Goal: Task Accomplishment & Management: Manage account settings

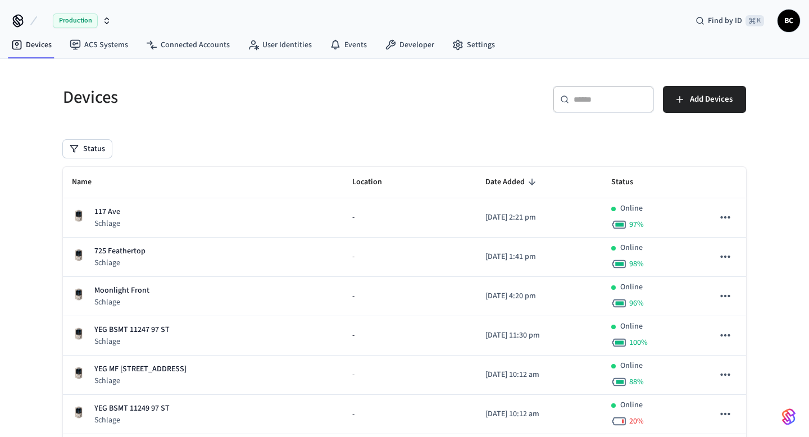
click at [599, 98] on input "text" at bounding box center [609, 99] width 73 height 11
paste input "**********"
type input "**********"
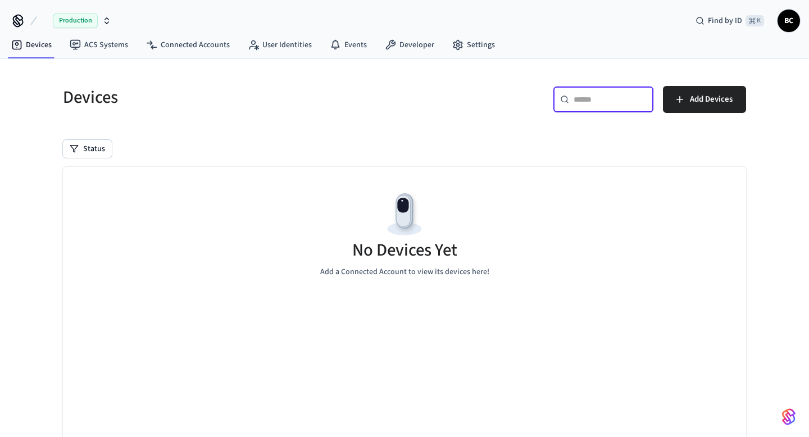
paste input "**********"
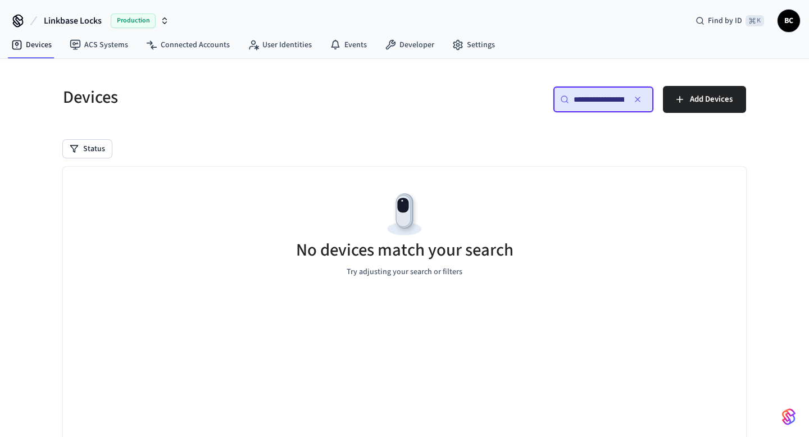
paste input "**********"
type input "**********"
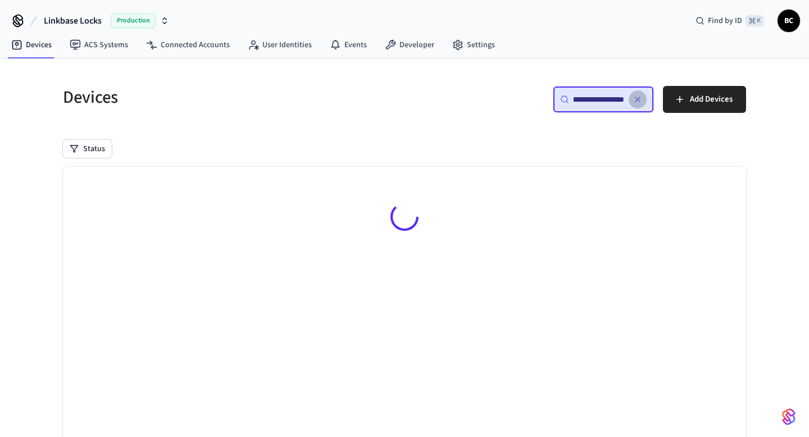
click at [642, 97] on button "button" at bounding box center [637, 99] width 18 height 18
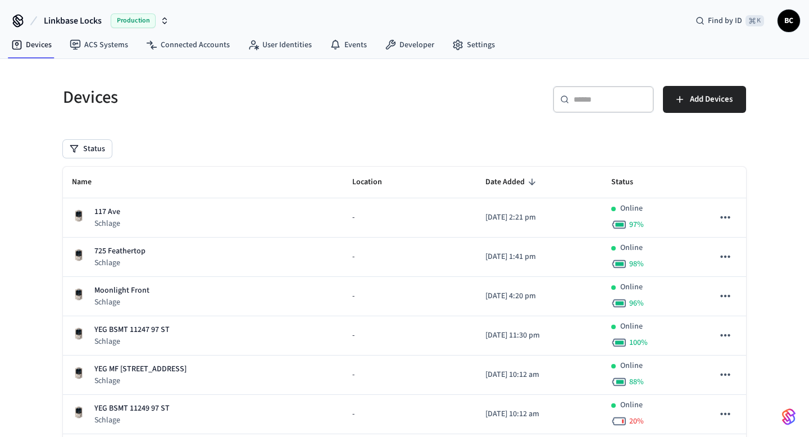
click at [604, 105] on div "​ ​" at bounding box center [603, 99] width 101 height 27
paste input "**********"
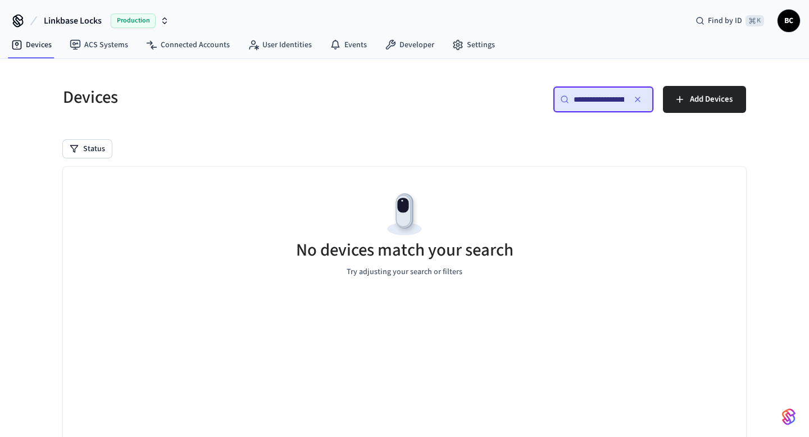
scroll to position [0, 84]
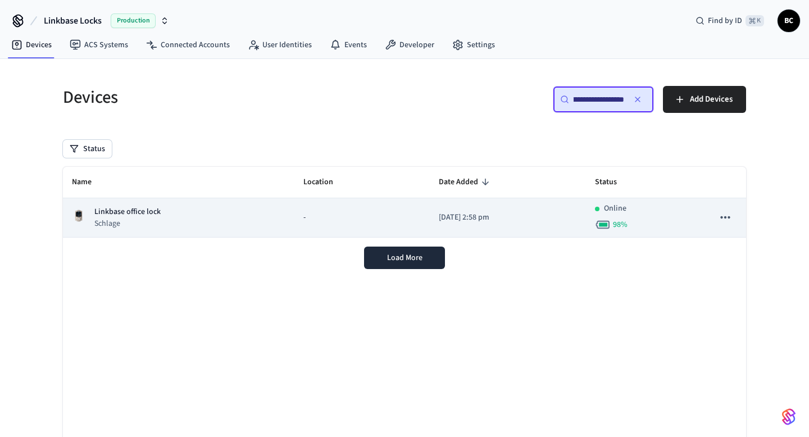
type input "**********"
click at [251, 214] on div "Linkbase office lock Schlage" at bounding box center [178, 217] width 213 height 23
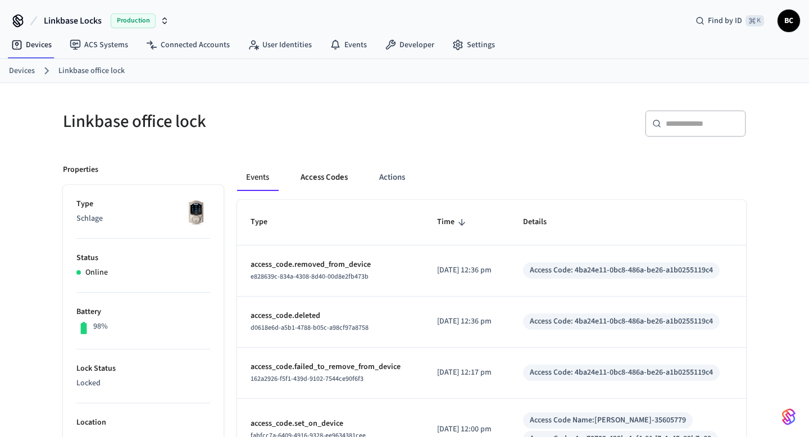
click at [311, 181] on button "Access Codes" at bounding box center [323, 177] width 65 height 27
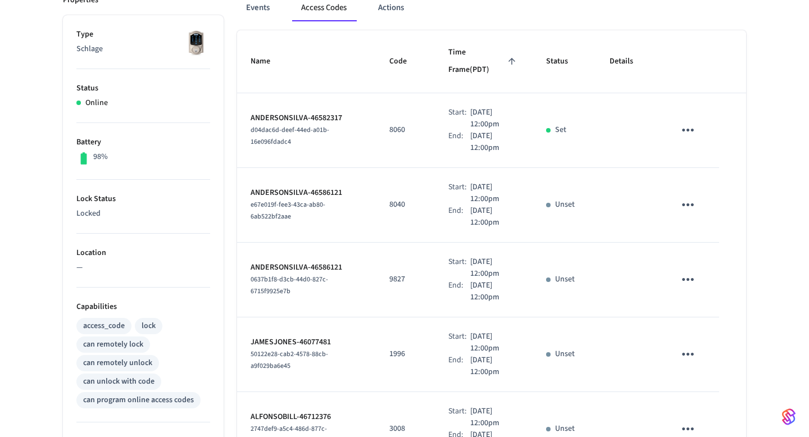
scroll to position [350, 0]
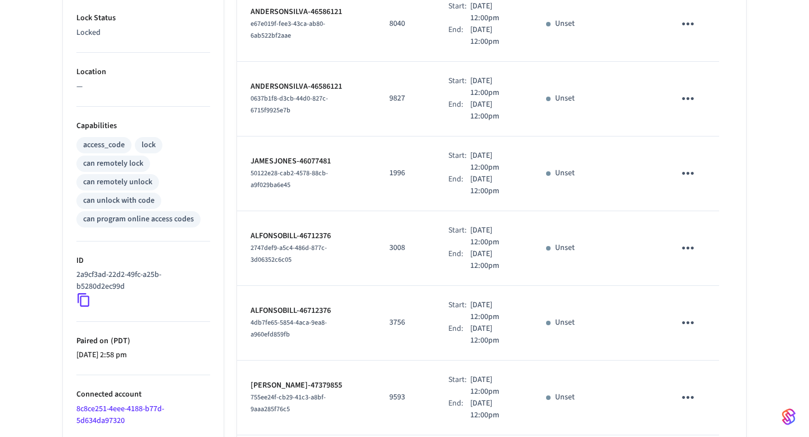
click at [75, 298] on ul "Type Schlage Status Online Battery 98% Lock Status Locked Location — Capabiliti…" at bounding box center [143, 273] width 161 height 879
click at [82, 298] on icon at bounding box center [83, 300] width 15 height 15
click at [90, 297] on icon at bounding box center [83, 300] width 15 height 15
click at [88, 297] on icon at bounding box center [83, 300] width 15 height 15
click at [86, 299] on icon at bounding box center [83, 300] width 15 height 15
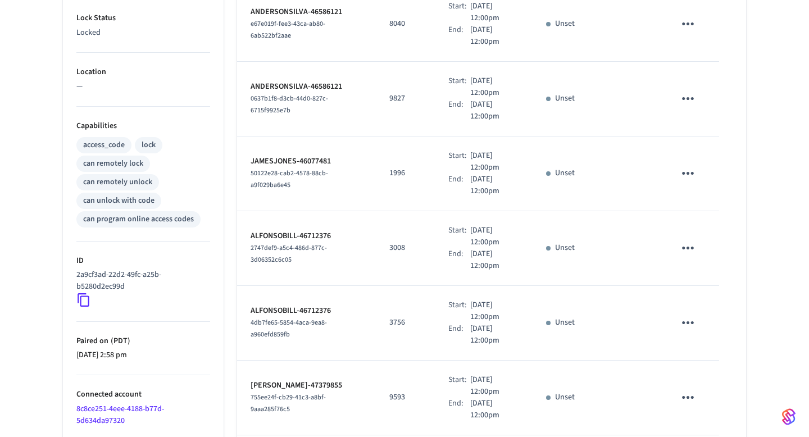
click at [86, 299] on icon at bounding box center [83, 300] width 15 height 15
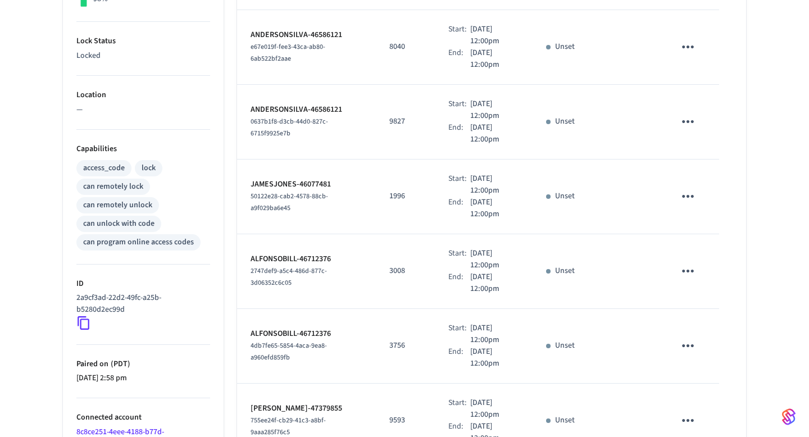
scroll to position [610, 0]
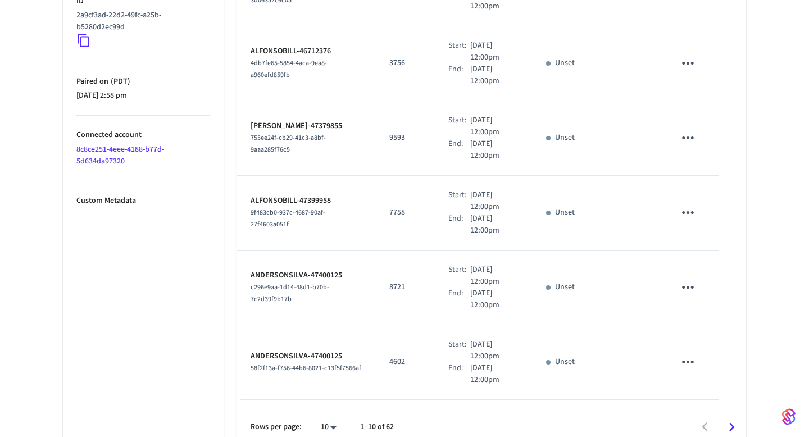
click at [339, 405] on li "All" at bounding box center [324, 404] width 30 height 30
type input "**"
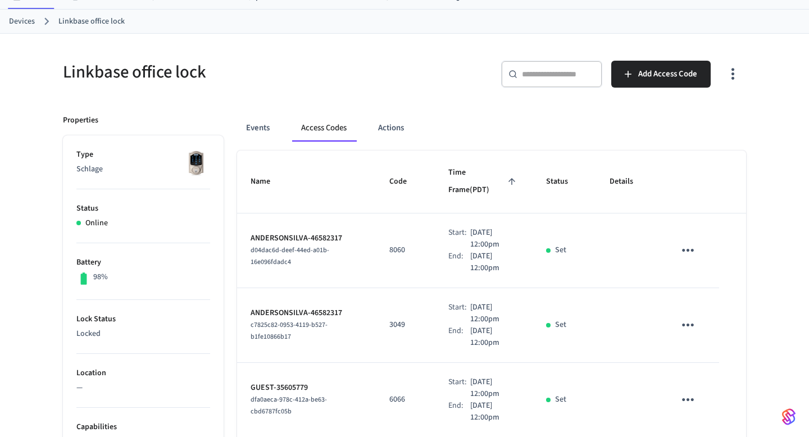
scroll to position [0, 0]
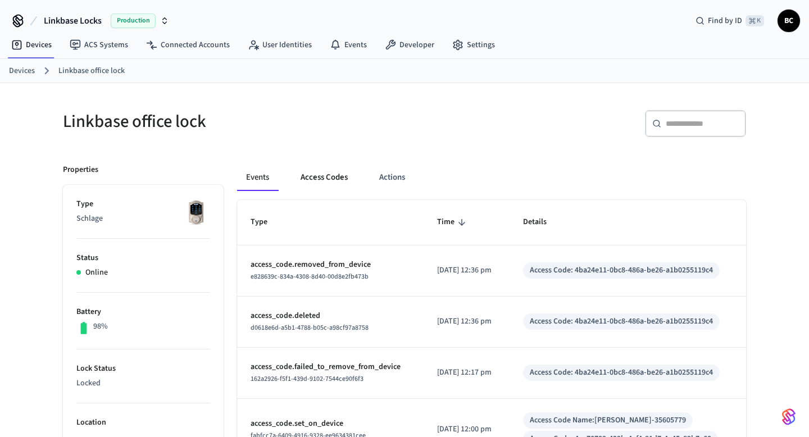
click at [325, 175] on button "Access Codes" at bounding box center [323, 177] width 65 height 27
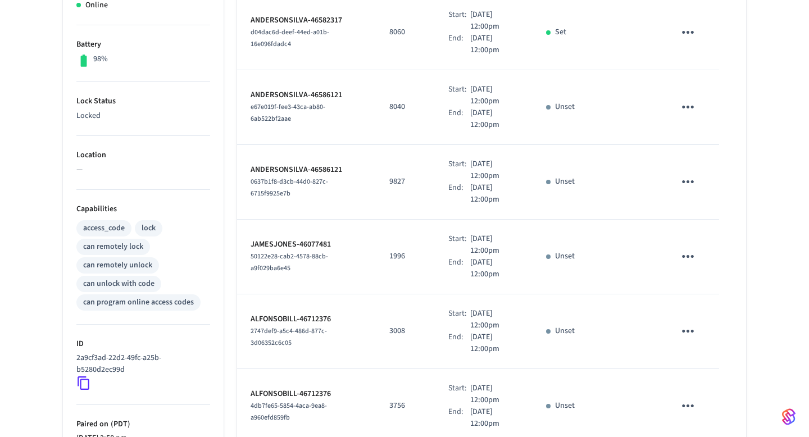
scroll to position [610, 0]
click at [419, 244] on td "1996" at bounding box center [405, 258] width 59 height 75
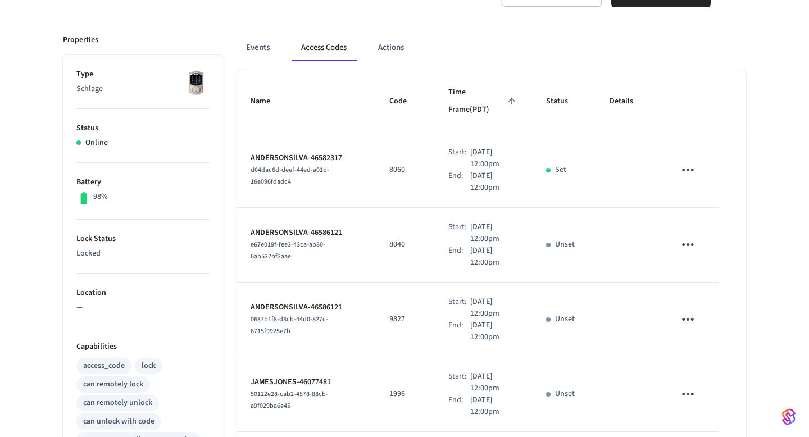
scroll to position [0, 0]
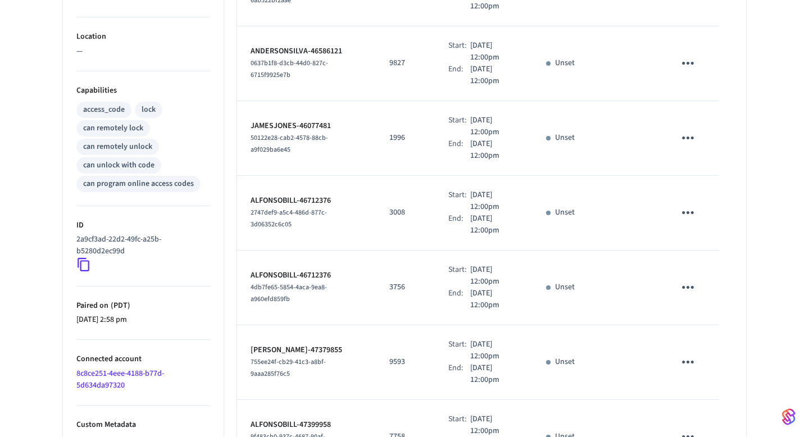
click at [512, 223] on td "Start: Nov 9th 2025 12:00pm End: Nov 11th 2025 12:00pm" at bounding box center [484, 213] width 98 height 75
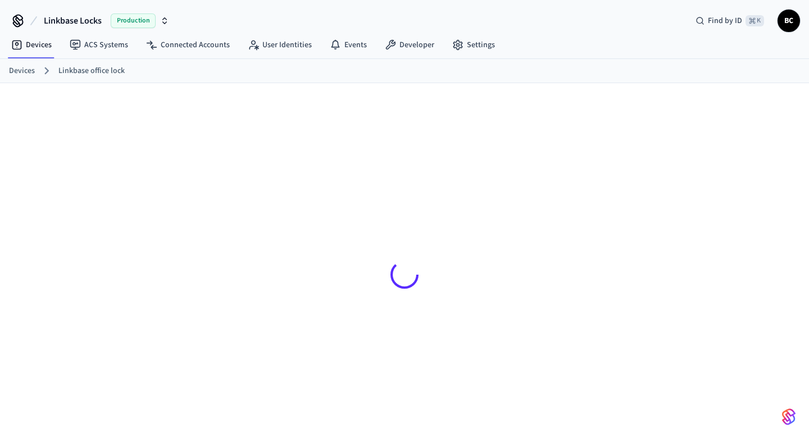
scroll to position [15, 0]
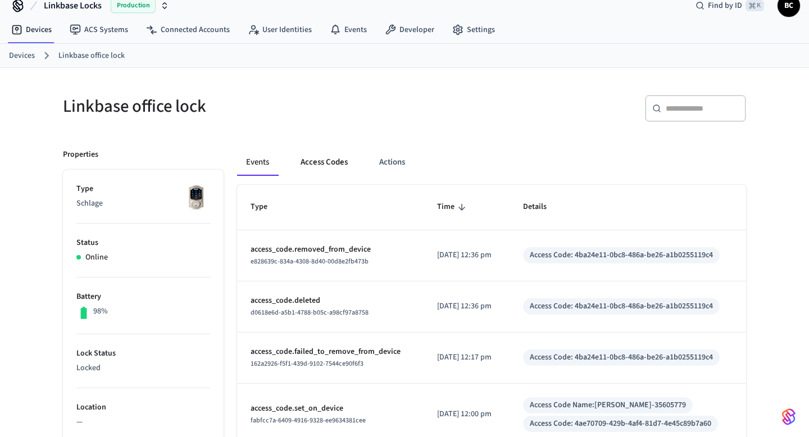
click at [321, 167] on button "Access Codes" at bounding box center [323, 162] width 65 height 27
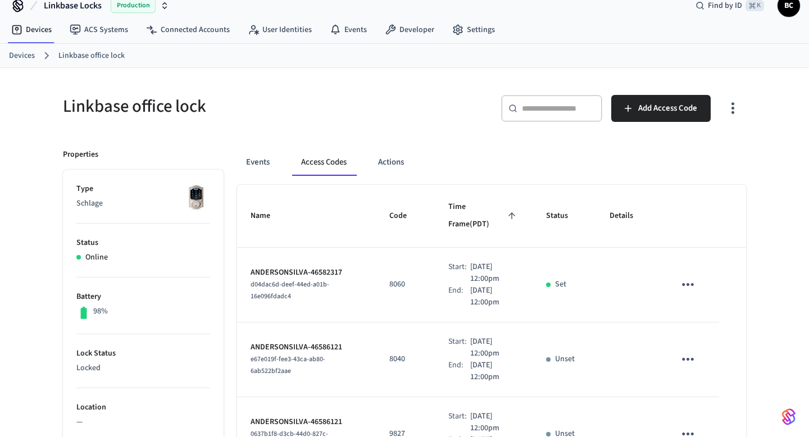
scroll to position [610, 0]
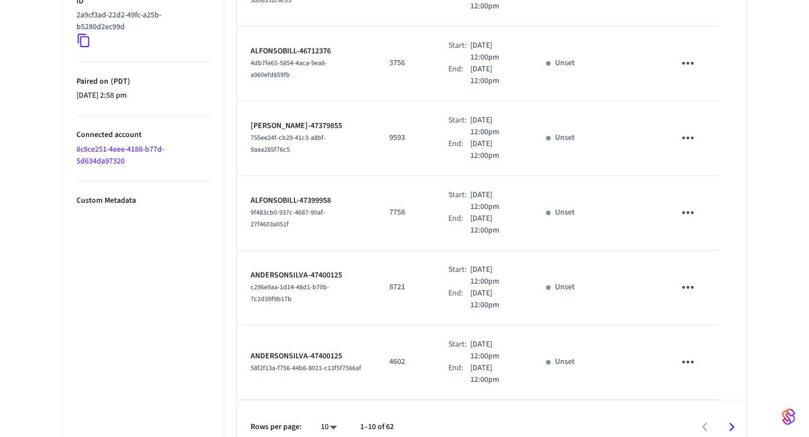
click at [328, 408] on li "All" at bounding box center [324, 404] width 30 height 30
type input "**"
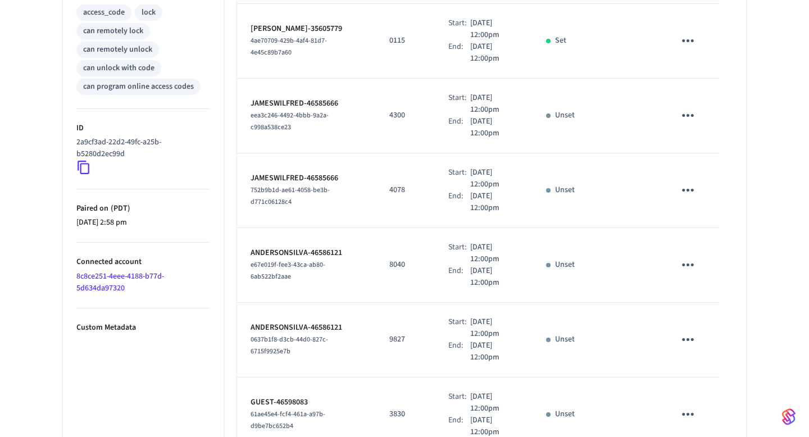
scroll to position [0, 0]
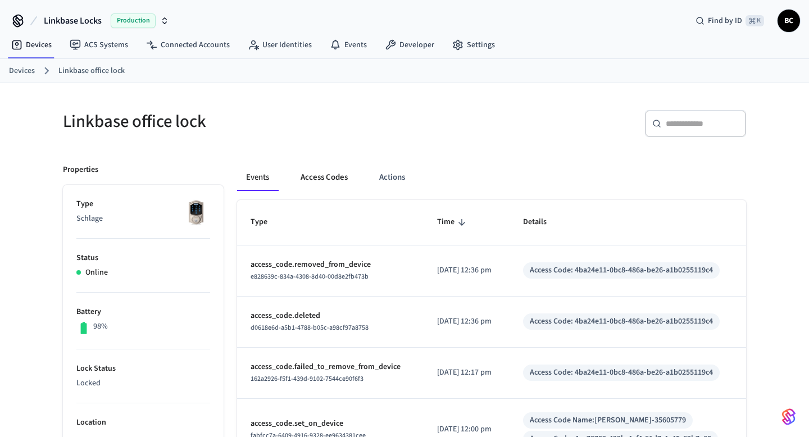
click at [334, 187] on button "Access Codes" at bounding box center [323, 177] width 65 height 27
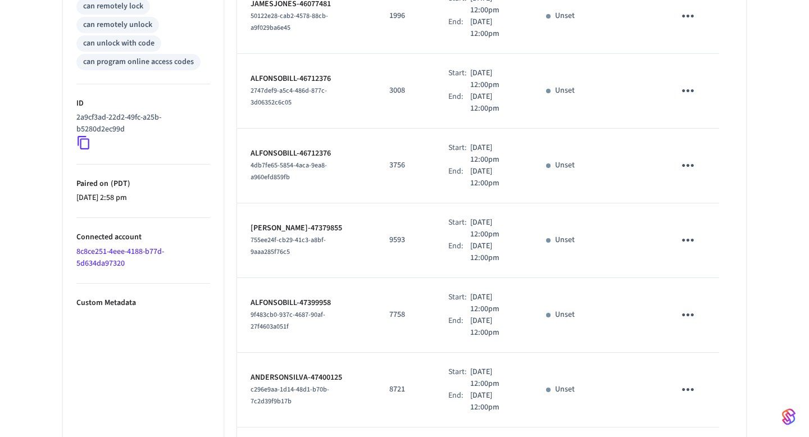
scroll to position [610, 0]
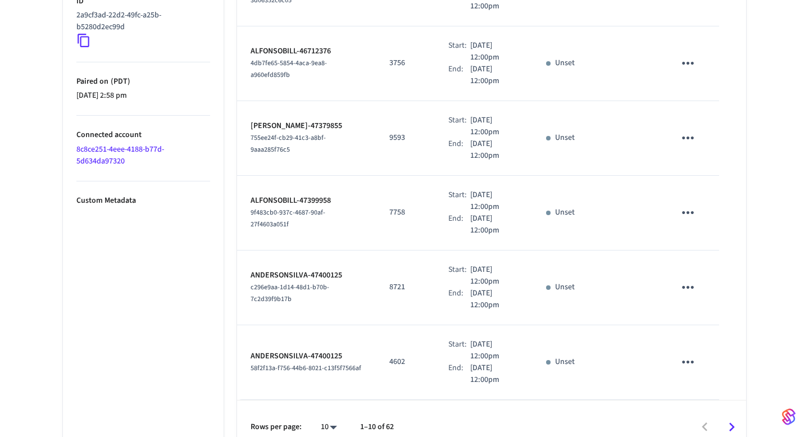
click at [328, 395] on li "All" at bounding box center [324, 404] width 30 height 30
type input "**"
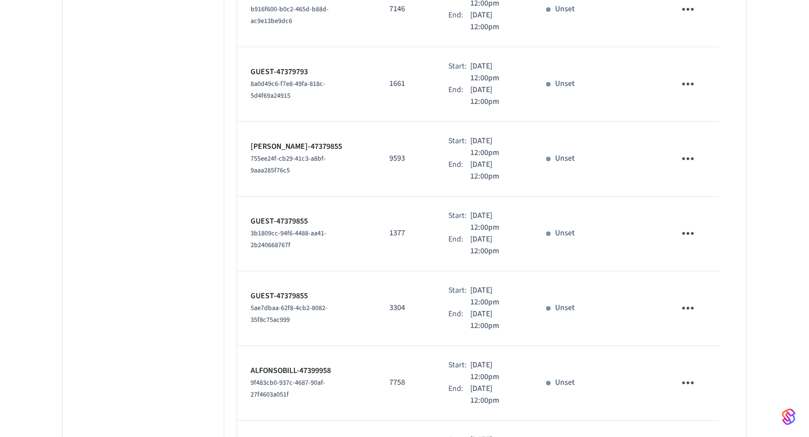
scroll to position [4431, 0]
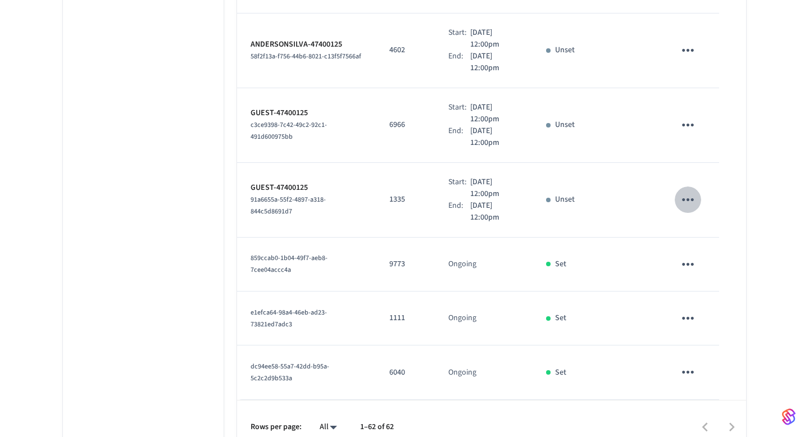
click at [690, 191] on icon "sticky table" at bounding box center [687, 199] width 17 height 17
click at [709, 244] on li "Delete" at bounding box center [714, 246] width 53 height 30
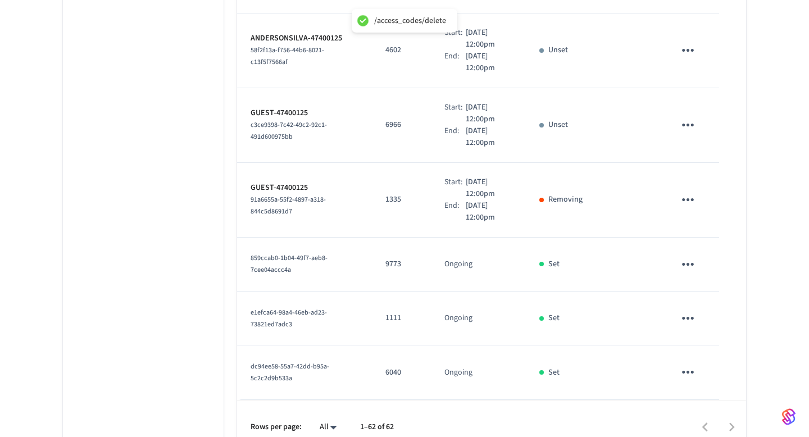
click at [692, 116] on icon "sticky table" at bounding box center [687, 124] width 17 height 17
click at [698, 175] on icon at bounding box center [701, 171] width 9 height 9
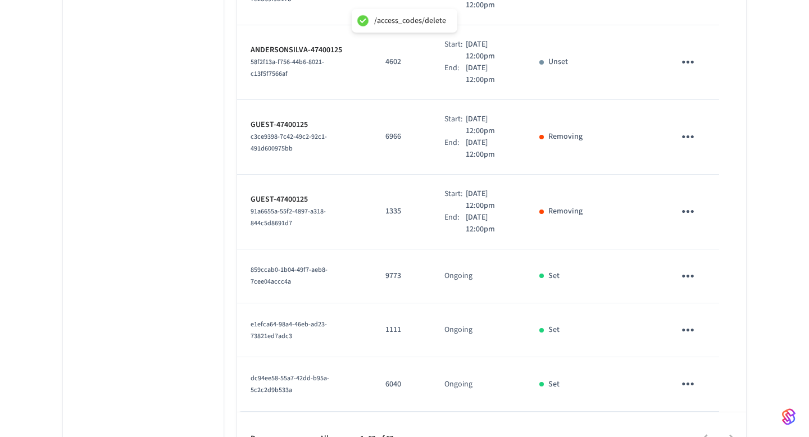
scroll to position [4407, 0]
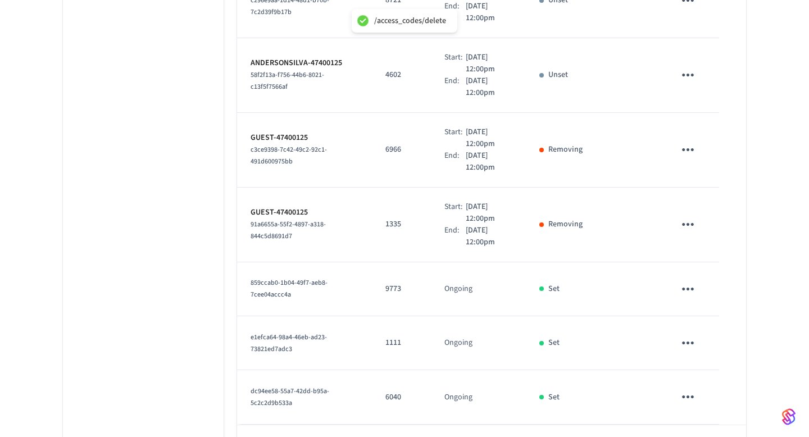
click at [684, 66] on icon "sticky table" at bounding box center [687, 74] width 17 height 17
click at [698, 127] on li "Delete" at bounding box center [714, 121] width 53 height 30
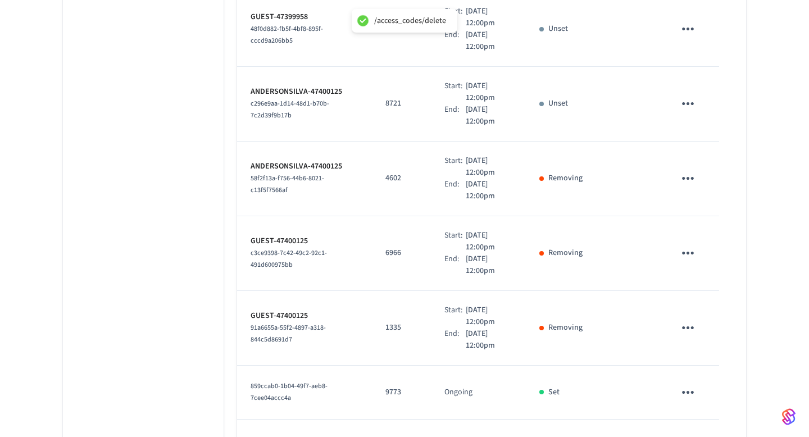
click at [681, 95] on icon "sticky table" at bounding box center [687, 103] width 17 height 17
click at [693, 143] on li "Delete" at bounding box center [714, 150] width 53 height 30
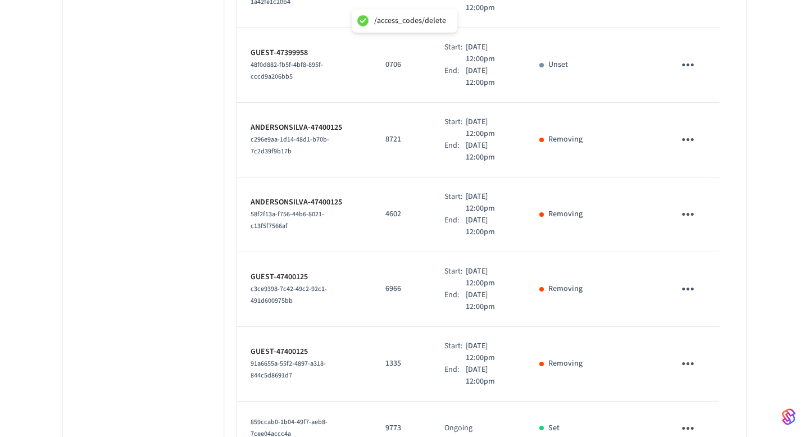
scroll to position [4220, 0]
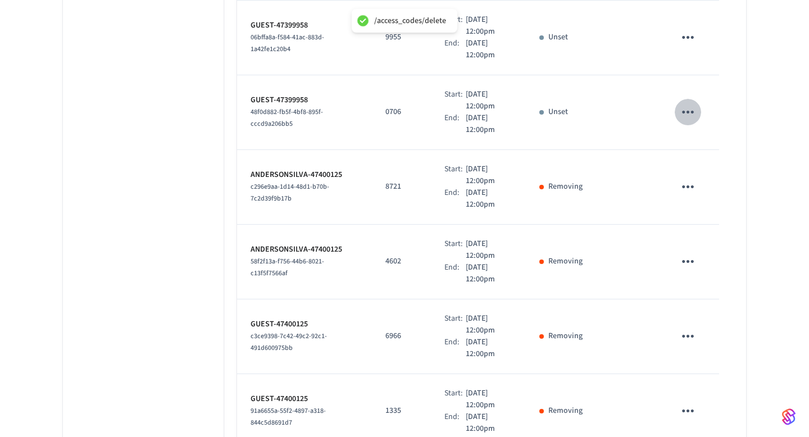
click at [689, 103] on icon "sticky table" at bounding box center [687, 111] width 17 height 17
click at [699, 167] on li "Delete" at bounding box center [714, 158] width 53 height 30
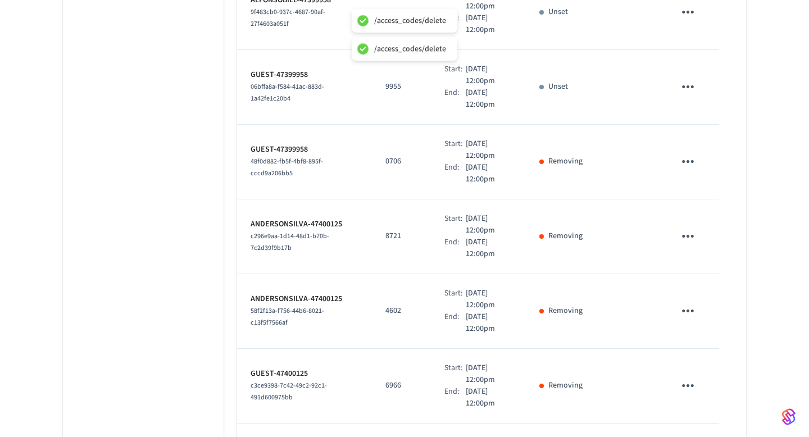
scroll to position [4105, 0]
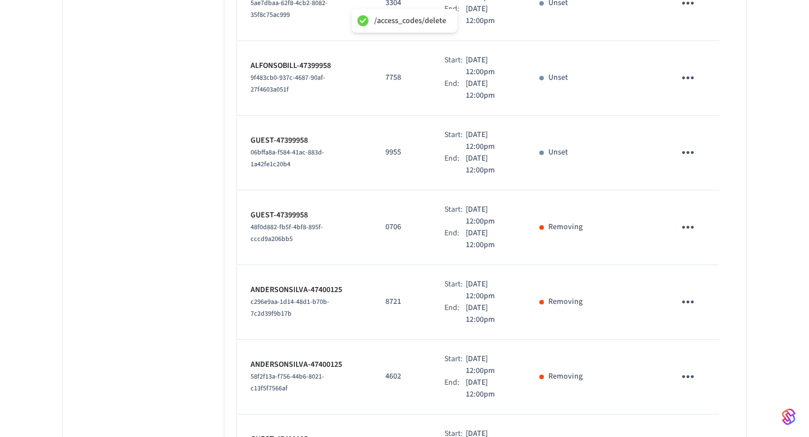
click at [692, 144] on icon "sticky table" at bounding box center [687, 152] width 17 height 17
click at [718, 195] on li "Delete" at bounding box center [714, 199] width 53 height 30
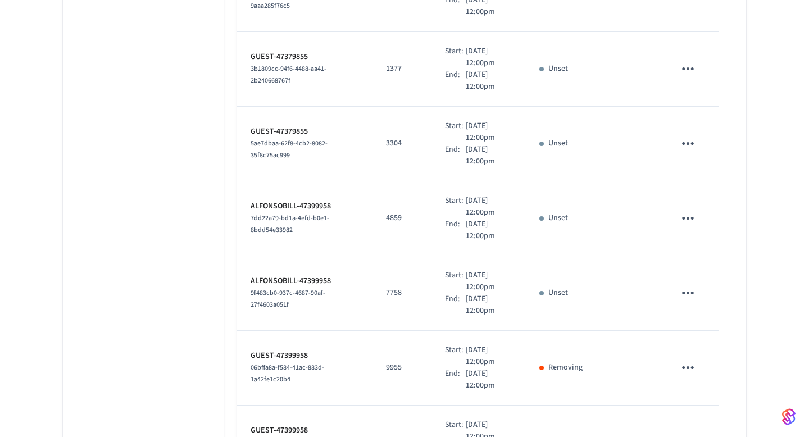
scroll to position [5850, 0]
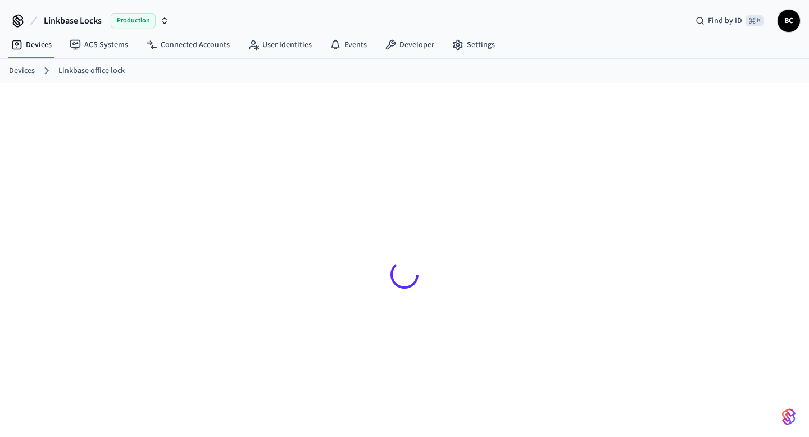
scroll to position [15, 0]
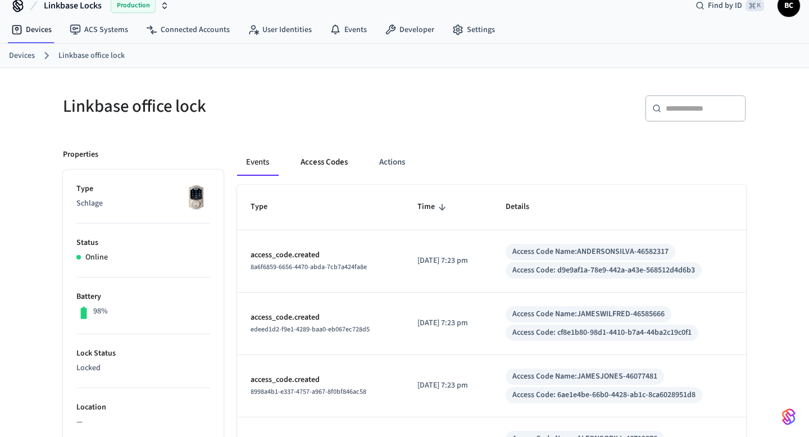
click at [326, 166] on button "Access Codes" at bounding box center [323, 162] width 65 height 27
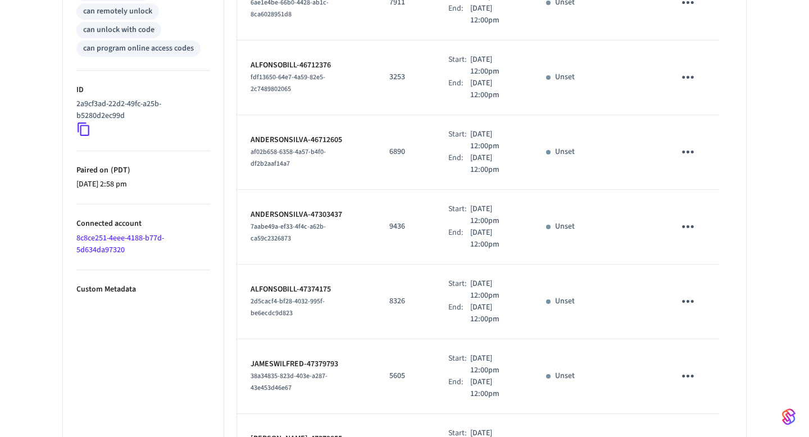
scroll to position [610, 0]
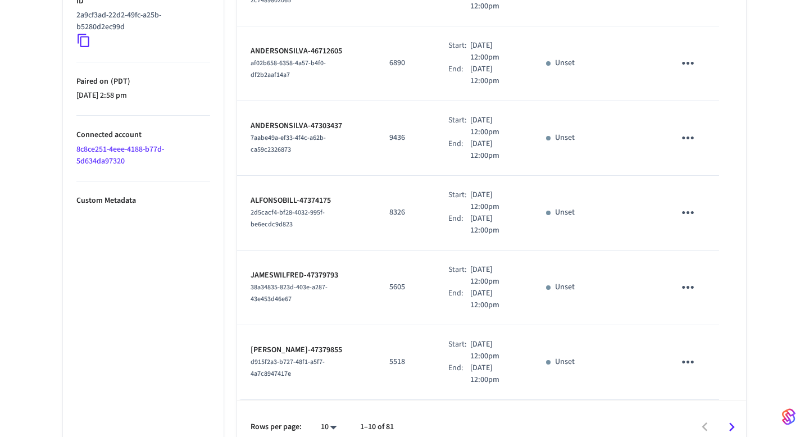
click at [334, 414] on div "10 **" at bounding box center [324, 427] width 36 height 27
click at [334, 400] on li "All" at bounding box center [324, 404] width 30 height 30
type input "**"
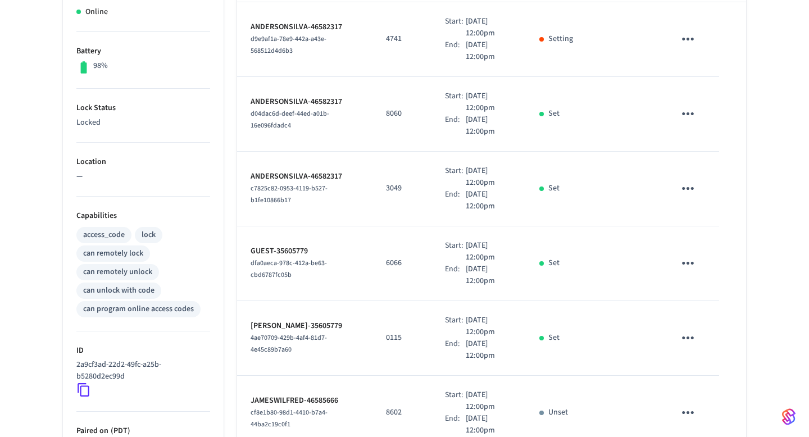
scroll to position [451, 0]
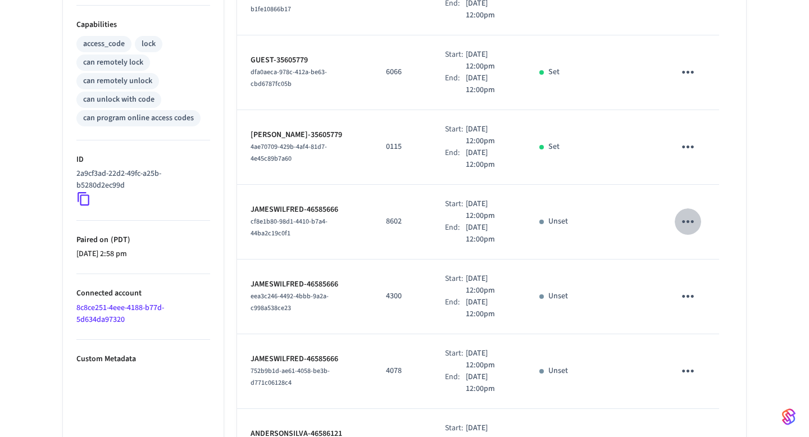
click at [685, 213] on icon "sticky table" at bounding box center [687, 221] width 17 height 17
click at [704, 266] on icon at bounding box center [701, 267] width 9 height 9
click at [689, 283] on button "sticky table" at bounding box center [687, 296] width 26 height 26
click at [689, 341] on li "Delete" at bounding box center [709, 347] width 53 height 30
click at [688, 362] on icon "sticky table" at bounding box center [687, 370] width 17 height 17
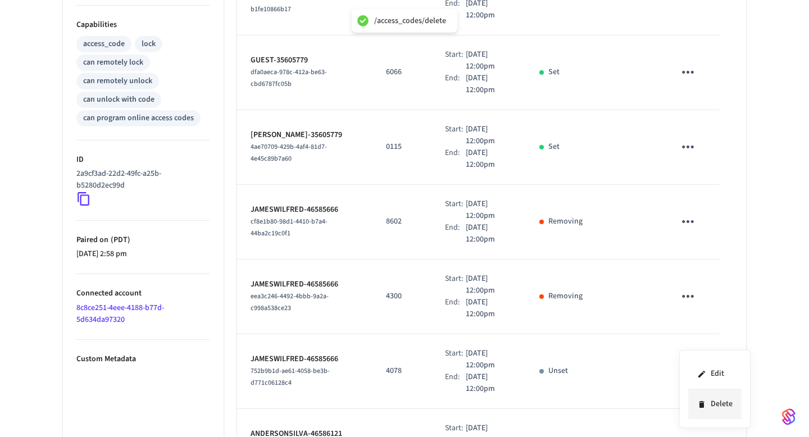
click at [698, 409] on li "Delete" at bounding box center [714, 404] width 53 height 30
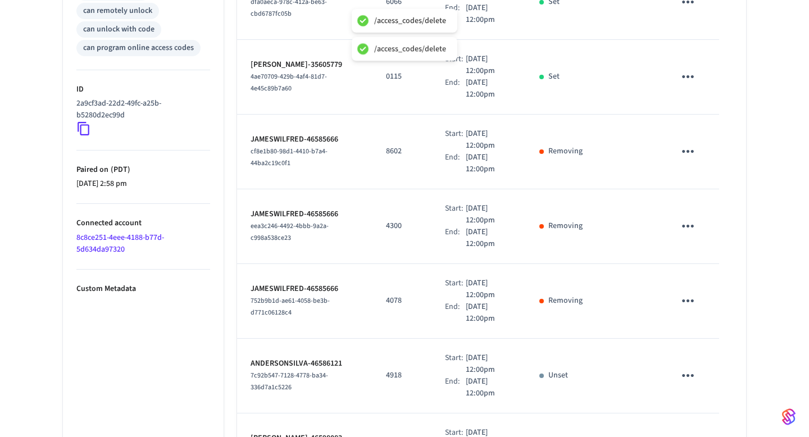
scroll to position [606, 0]
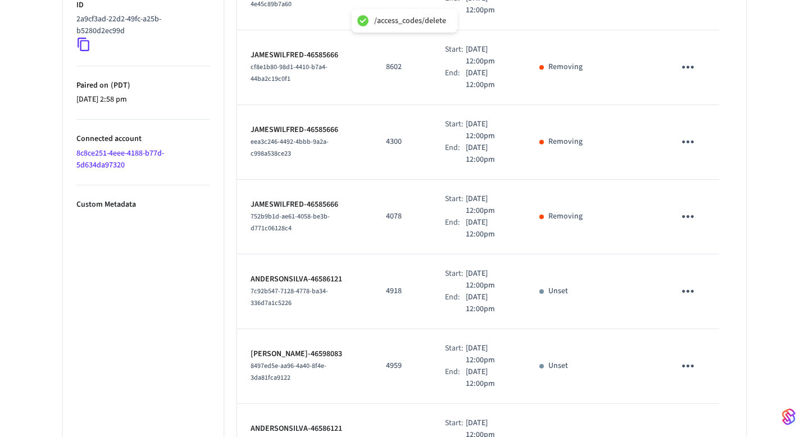
click at [687, 282] on icon "sticky table" at bounding box center [687, 290] width 17 height 17
click at [706, 344] on li "Delete" at bounding box center [714, 337] width 53 height 30
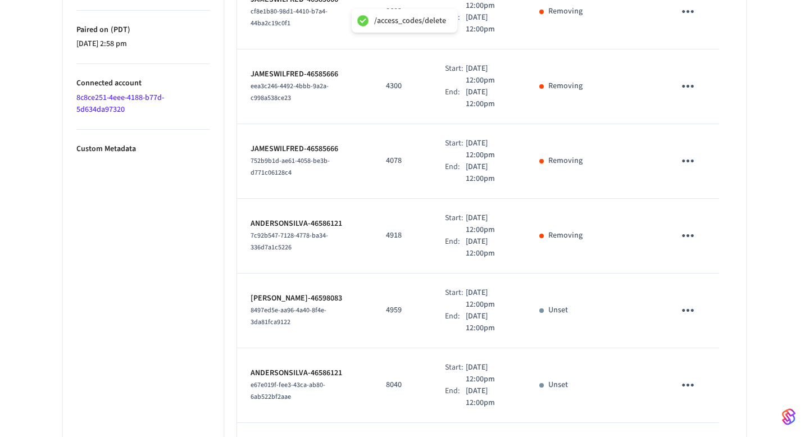
scroll to position [746, 0]
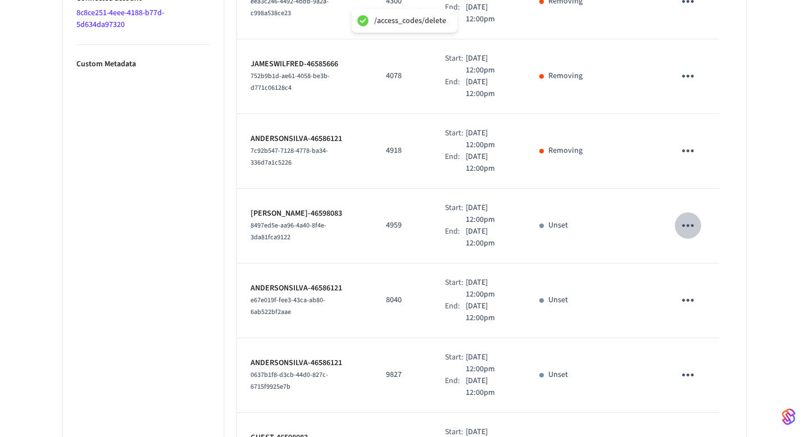
click at [690, 217] on icon "sticky table" at bounding box center [687, 225] width 17 height 17
click at [710, 275] on li "Delete" at bounding box center [714, 272] width 53 height 30
click at [690, 291] on icon "sticky table" at bounding box center [687, 299] width 17 height 17
click at [710, 343] on li "Delete" at bounding box center [714, 346] width 53 height 30
click at [693, 366] on icon "sticky table" at bounding box center [687, 374] width 17 height 17
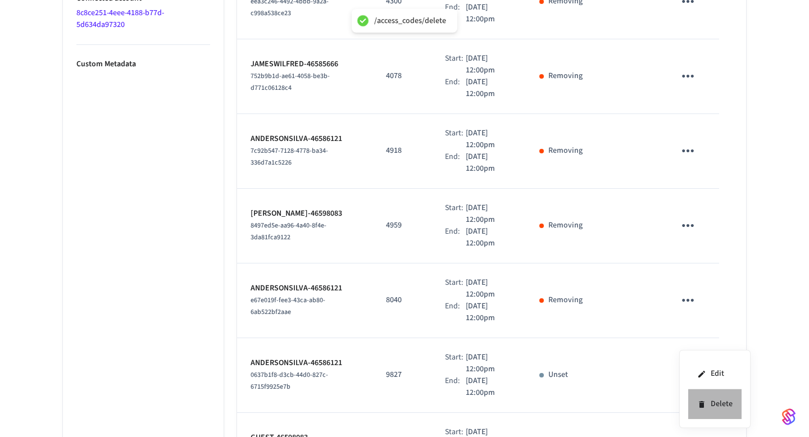
click at [705, 398] on li "Delete" at bounding box center [714, 404] width 53 height 30
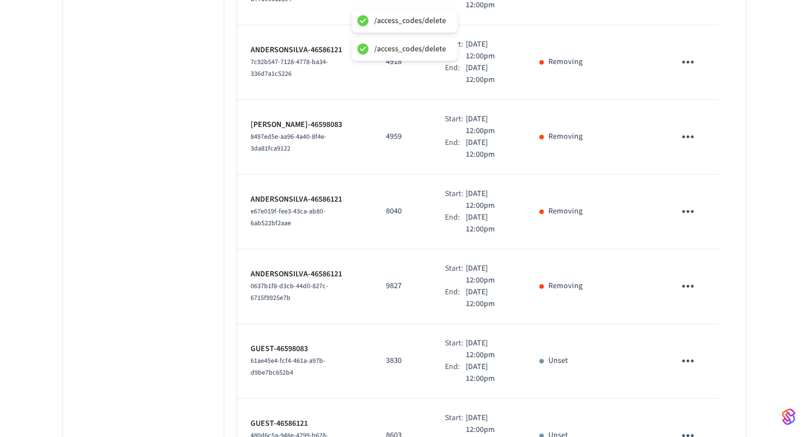
scroll to position [955, 0]
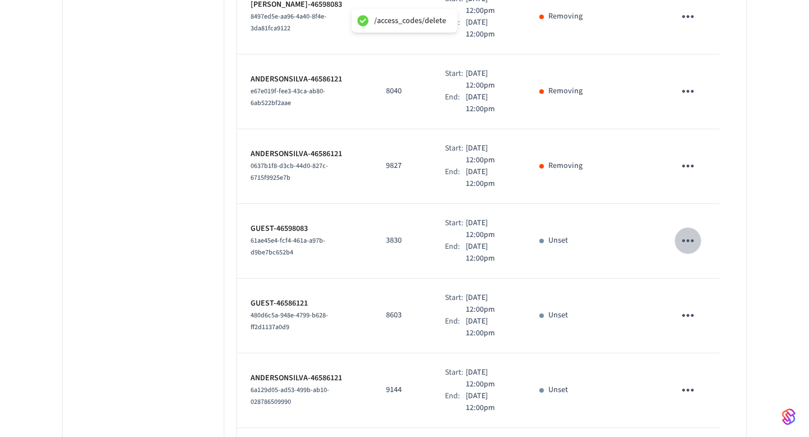
click at [689, 232] on icon "sticky table" at bounding box center [687, 240] width 17 height 17
click at [706, 281] on li "Delete" at bounding box center [714, 287] width 53 height 30
click at [684, 307] on icon "sticky table" at bounding box center [687, 315] width 17 height 17
click at [697, 360] on icon at bounding box center [701, 361] width 9 height 9
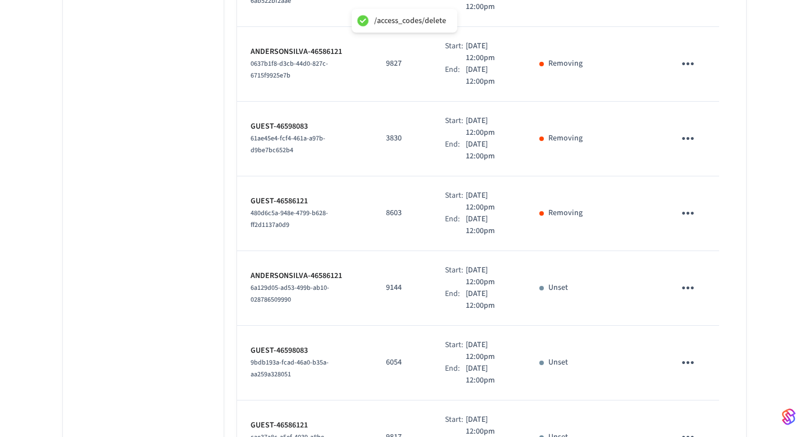
scroll to position [1194, 0]
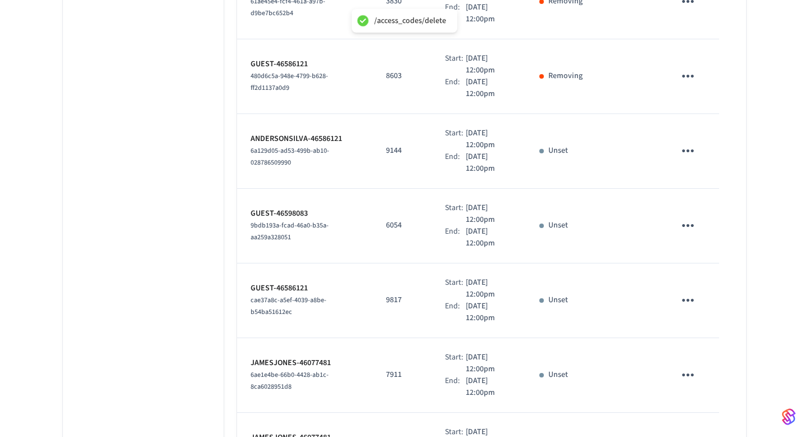
click at [688, 145] on button "sticky table" at bounding box center [687, 151] width 26 height 26
click at [700, 202] on icon at bounding box center [696, 201] width 9 height 9
click at [690, 217] on icon "sticky table" at bounding box center [687, 225] width 17 height 17
click at [703, 264] on li "Delete" at bounding box center [714, 272] width 53 height 30
click at [689, 291] on icon "sticky table" at bounding box center [687, 299] width 17 height 17
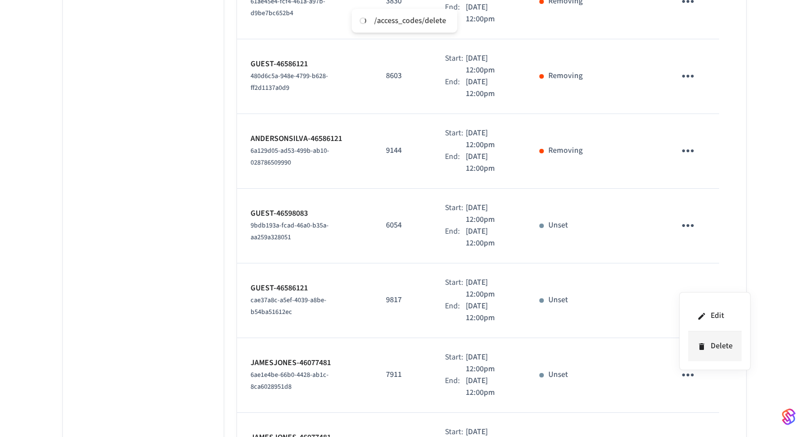
click at [696, 339] on li "Delete" at bounding box center [714, 346] width 53 height 30
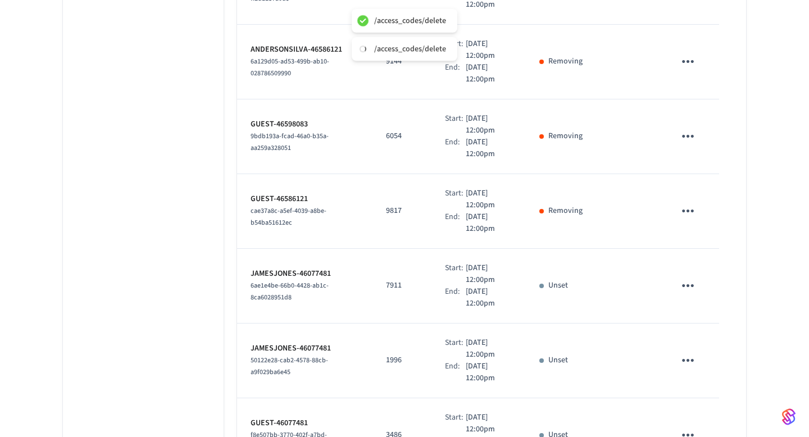
scroll to position [1290, 0]
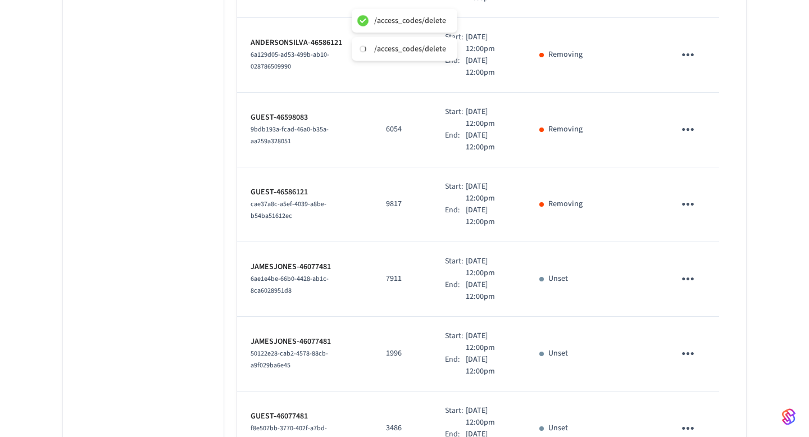
click at [691, 248] on td "sticky table" at bounding box center [690, 279] width 58 height 75
click at [690, 270] on icon "sticky table" at bounding box center [687, 278] width 17 height 17
click at [716, 332] on li "Delete" at bounding box center [714, 325] width 53 height 30
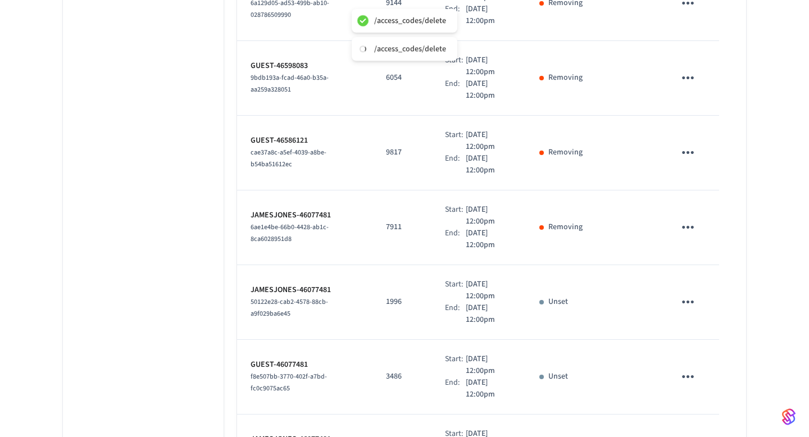
scroll to position [1408, 0]
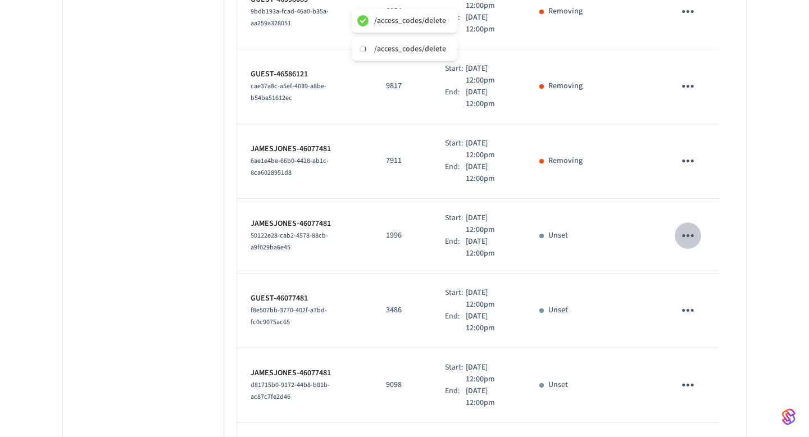
click at [689, 227] on icon "sticky table" at bounding box center [687, 235] width 17 height 17
click at [707, 285] on li "Delete" at bounding box center [714, 282] width 53 height 30
click at [691, 302] on icon "sticky table" at bounding box center [687, 310] width 17 height 17
click at [698, 355] on icon at bounding box center [701, 356] width 9 height 9
click at [688, 376] on icon "sticky table" at bounding box center [687, 384] width 17 height 17
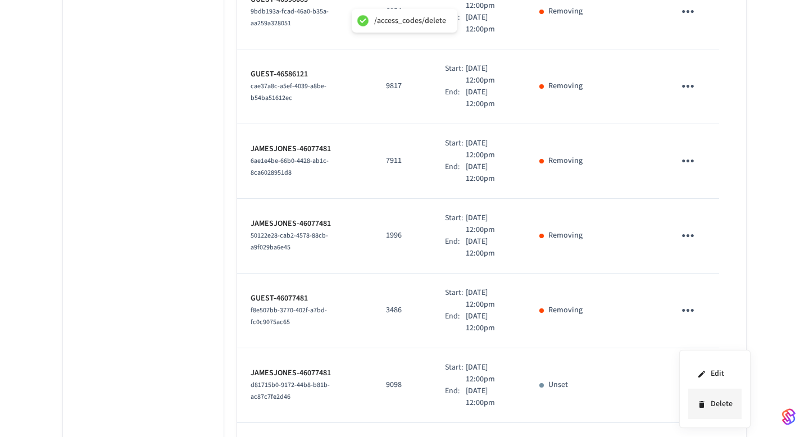
click at [706, 396] on li "Delete" at bounding box center [714, 404] width 53 height 30
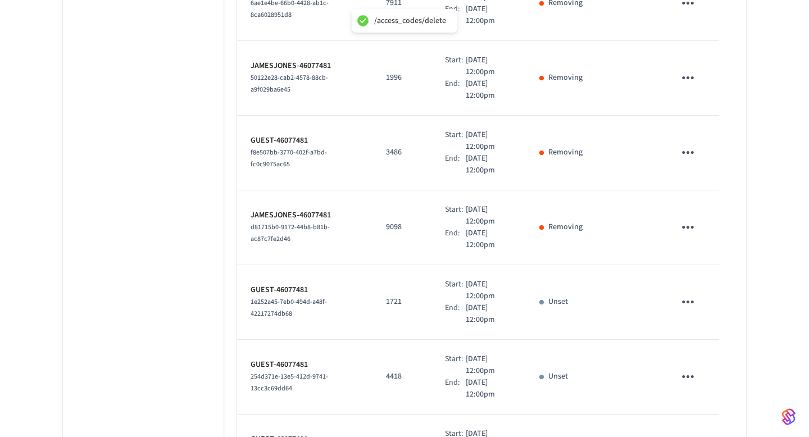
scroll to position [1586, 0]
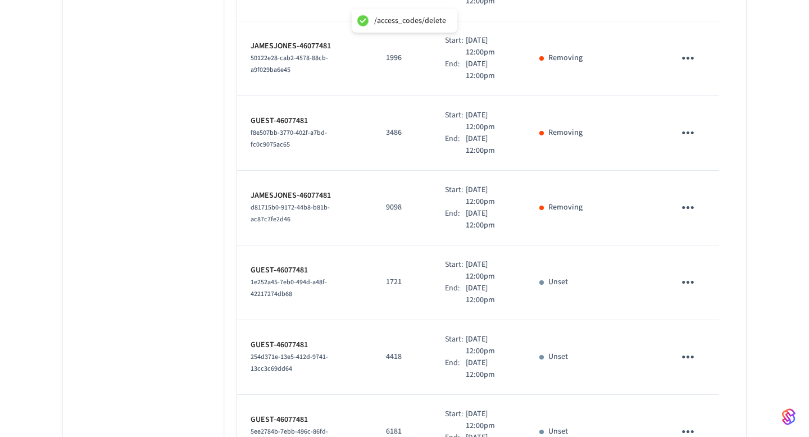
click at [689, 273] on icon "sticky table" at bounding box center [687, 281] width 17 height 17
click at [700, 325] on icon at bounding box center [701, 328] width 9 height 9
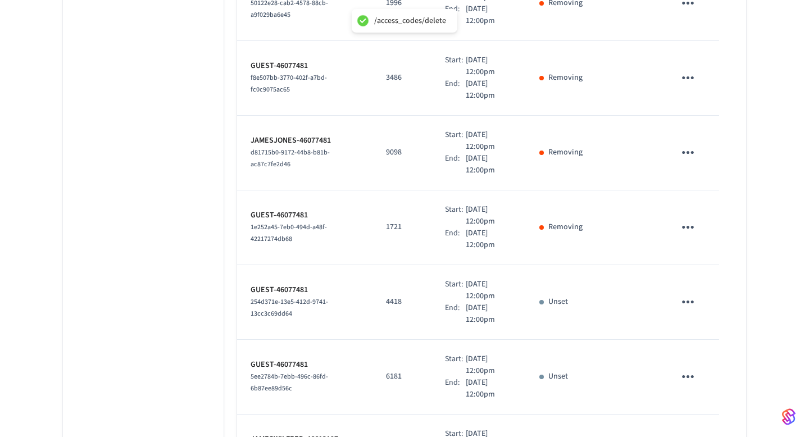
scroll to position [1741, 0]
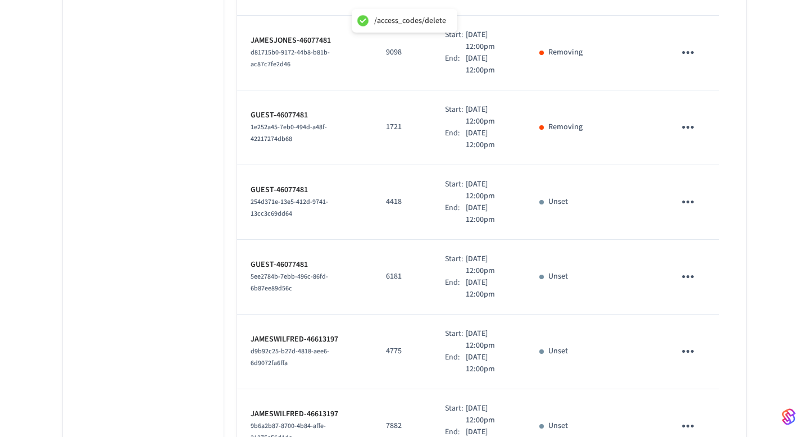
click at [692, 193] on icon "sticky table" at bounding box center [687, 201] width 17 height 17
click at [707, 254] on li "Delete" at bounding box center [714, 248] width 53 height 30
click at [689, 268] on button "sticky table" at bounding box center [687, 276] width 26 height 26
click at [705, 323] on li "Delete" at bounding box center [709, 327] width 53 height 30
click at [690, 343] on icon "sticky table" at bounding box center [687, 351] width 17 height 17
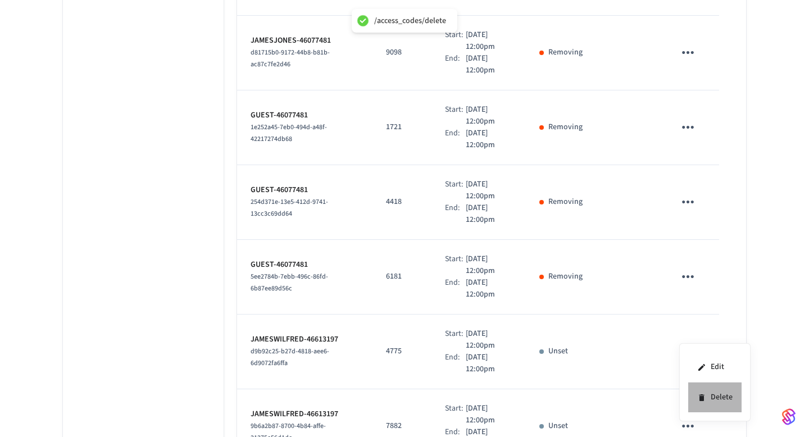
click at [700, 393] on icon at bounding box center [701, 397] width 9 height 9
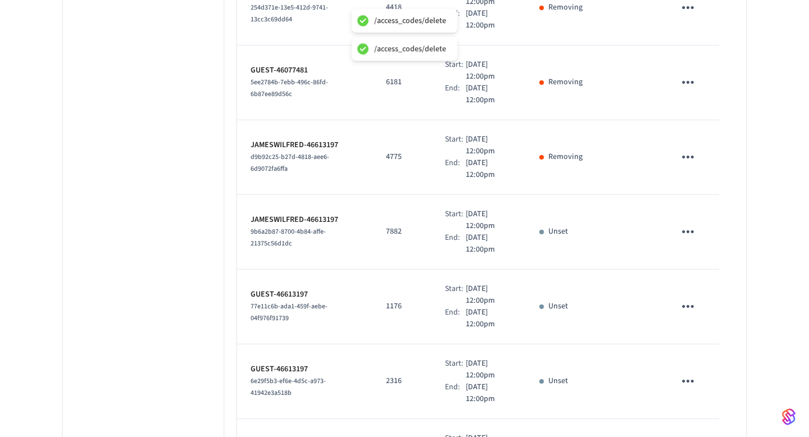
scroll to position [1952, 0]
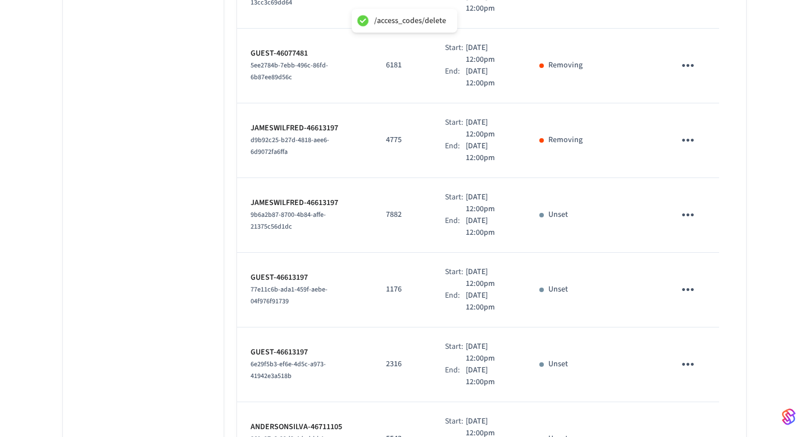
click at [683, 206] on icon "sticky table" at bounding box center [687, 214] width 17 height 17
click at [701, 252] on li "Delete" at bounding box center [714, 261] width 53 height 30
click at [692, 281] on icon "sticky table" at bounding box center [687, 289] width 17 height 17
click at [712, 338] on li "Delete" at bounding box center [714, 336] width 53 height 30
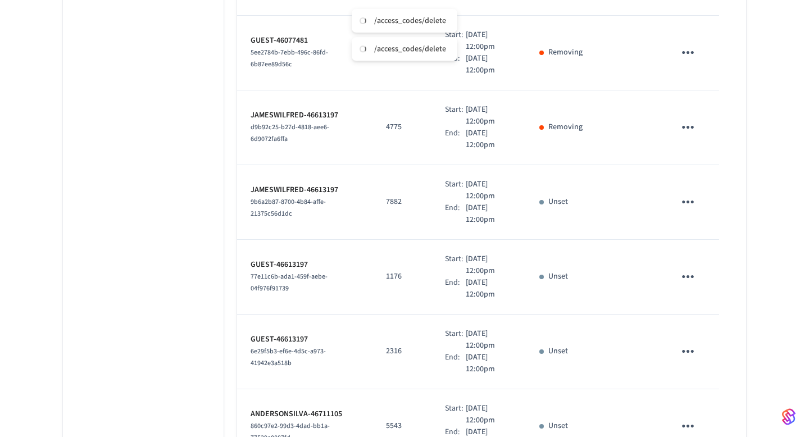
scroll to position [1960, 0]
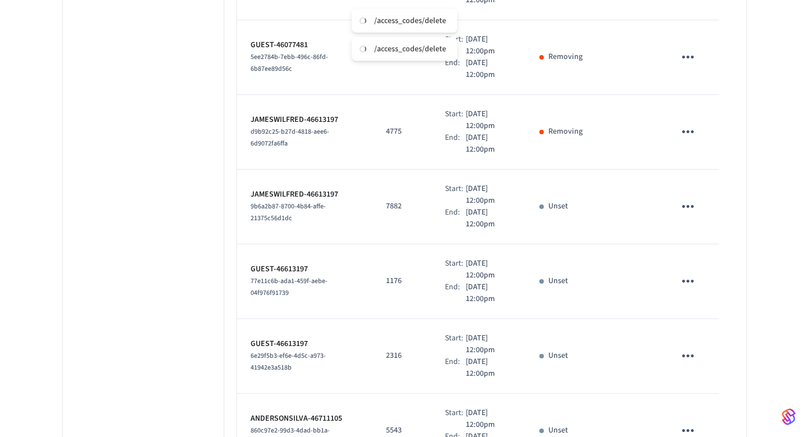
click at [690, 198] on icon "sticky table" at bounding box center [687, 206] width 17 height 17
click at [643, 199] on div at bounding box center [404, 218] width 809 height 437
